Goal: Information Seeking & Learning: Learn about a topic

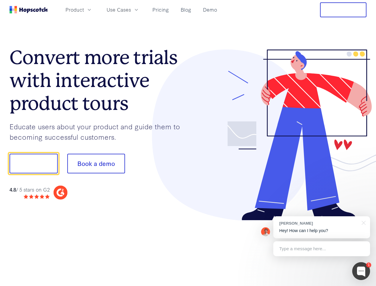
click at [188, 143] on div at bounding box center [277, 134] width 179 height 171
click at [84, 10] on span "Product" at bounding box center [75, 9] width 18 height 7
click at [131, 10] on span "Use Cases" at bounding box center [119, 9] width 24 height 7
click at [344, 10] on button "Free Trial" at bounding box center [343, 9] width 46 height 15
click at [33, 164] on button "Show me!" at bounding box center [34, 164] width 48 height 20
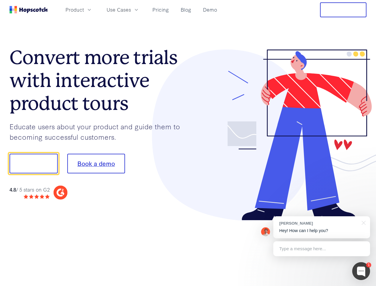
click at [96, 164] on button "Book a demo" at bounding box center [96, 164] width 58 height 20
click at [361, 271] on div at bounding box center [362, 271] width 18 height 18
click at [322, 227] on div "[PERSON_NAME] Hey! How can I help you?" at bounding box center [322, 227] width 97 height 22
click at [363, 222] on div at bounding box center [315, 202] width 112 height 119
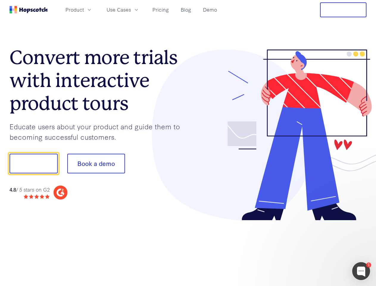
click at [322, 249] on div at bounding box center [315, 202] width 112 height 119
